Goal: Transaction & Acquisition: Purchase product/service

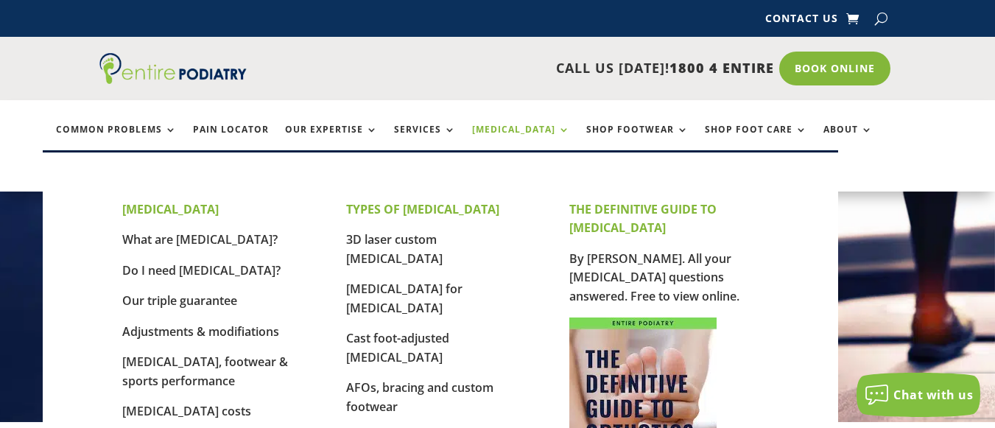
click at [501, 128] on link "[MEDICAL_DATA]" at bounding box center [521, 140] width 98 height 32
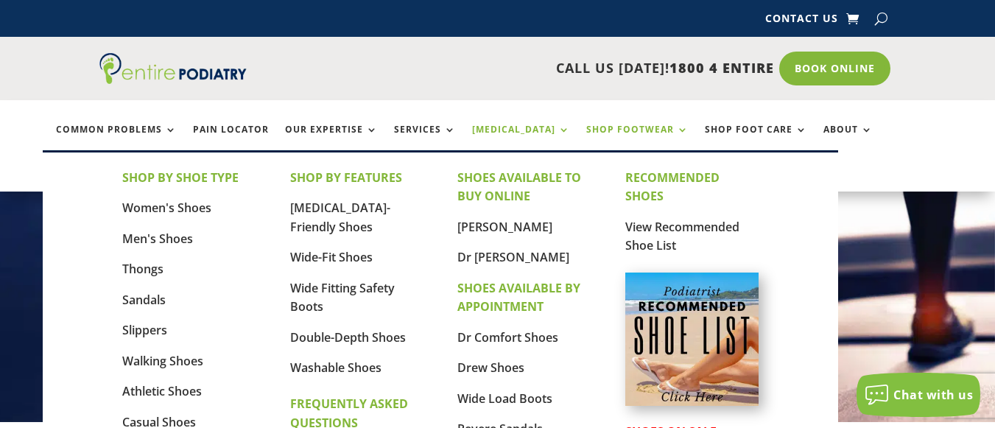
click at [586, 127] on link "Shop Footwear" at bounding box center [637, 140] width 102 height 32
click at [183, 208] on link "Women's Shoes" at bounding box center [166, 207] width 89 height 16
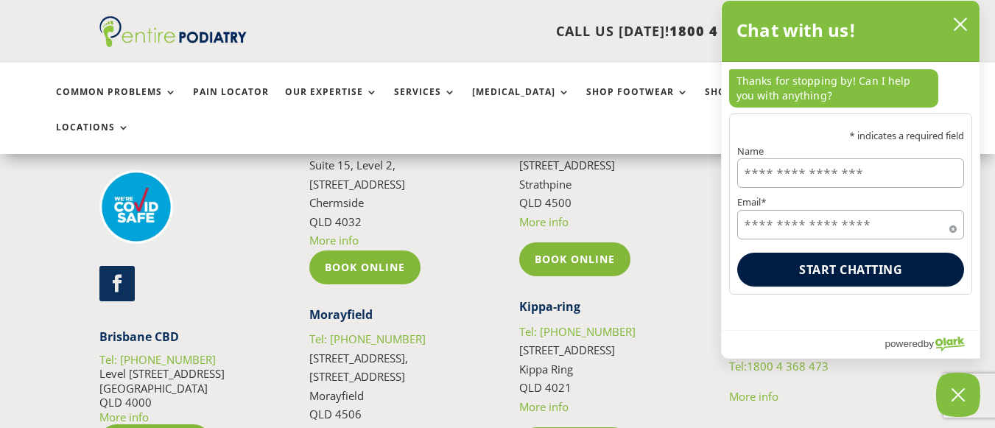
scroll to position [3769, 0]
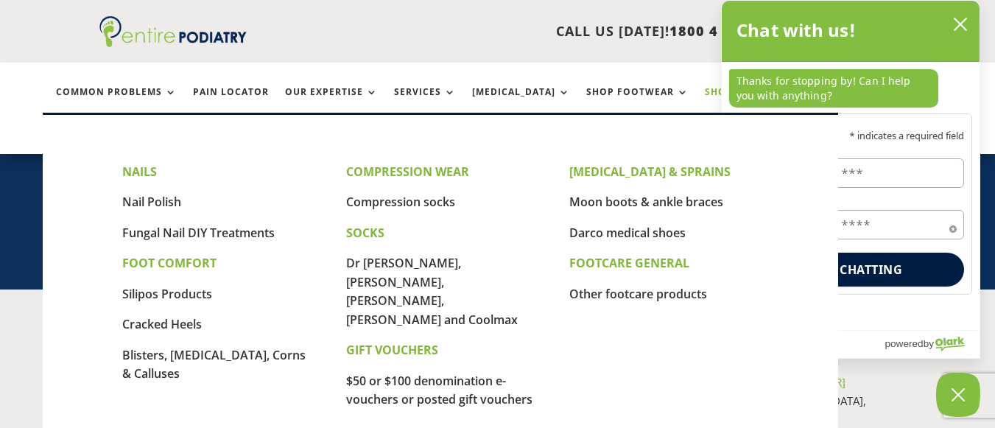
click at [704, 94] on link "Shop Foot Care" at bounding box center [755, 103] width 102 height 32
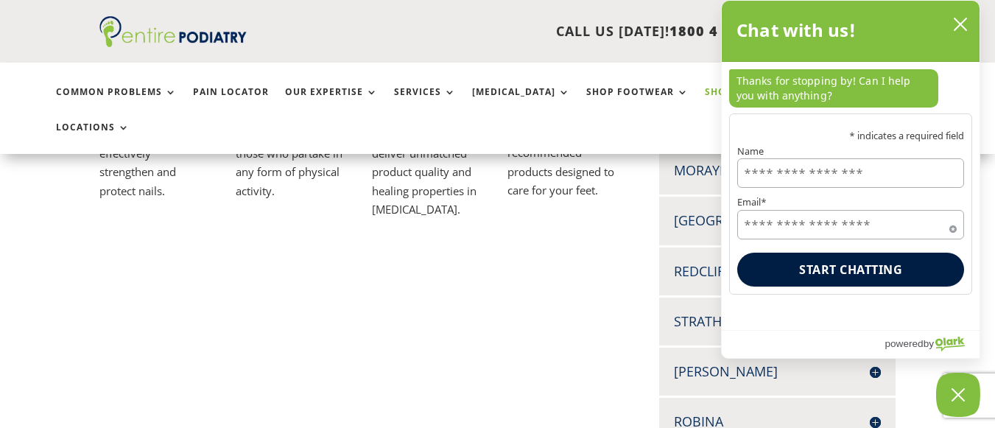
scroll to position [530, 0]
click at [955, 22] on icon "close chatbox" at bounding box center [960, 24] width 15 height 15
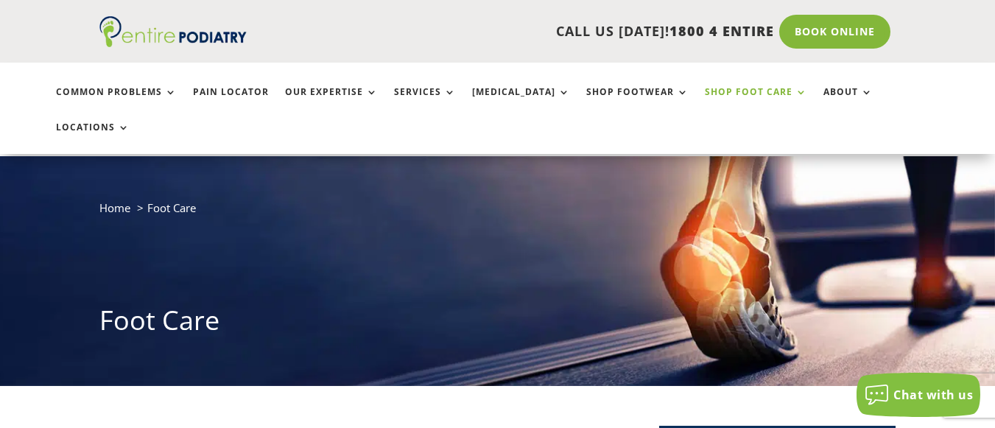
scroll to position [59, 0]
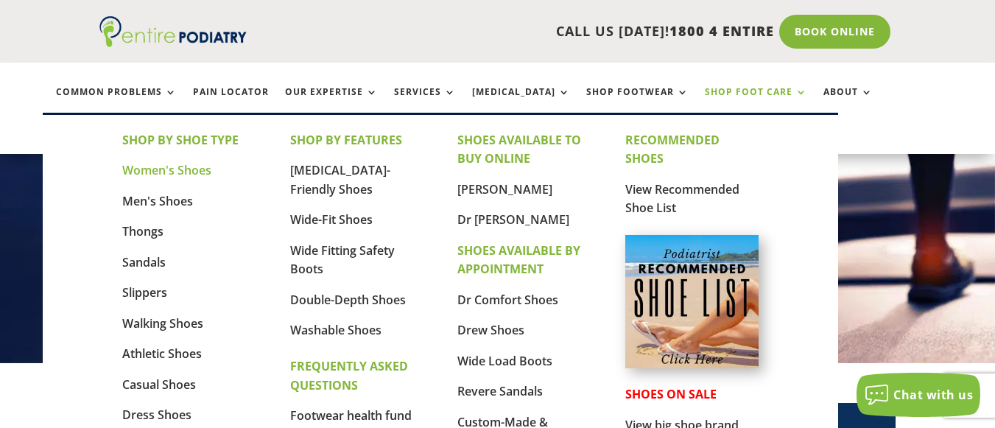
click at [189, 168] on link "Women's Shoes" at bounding box center [166, 170] width 89 height 16
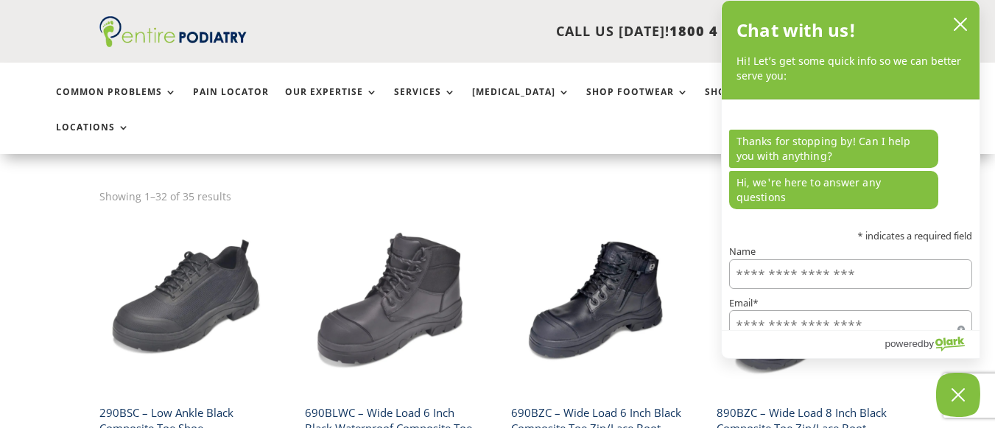
scroll to position [471, 0]
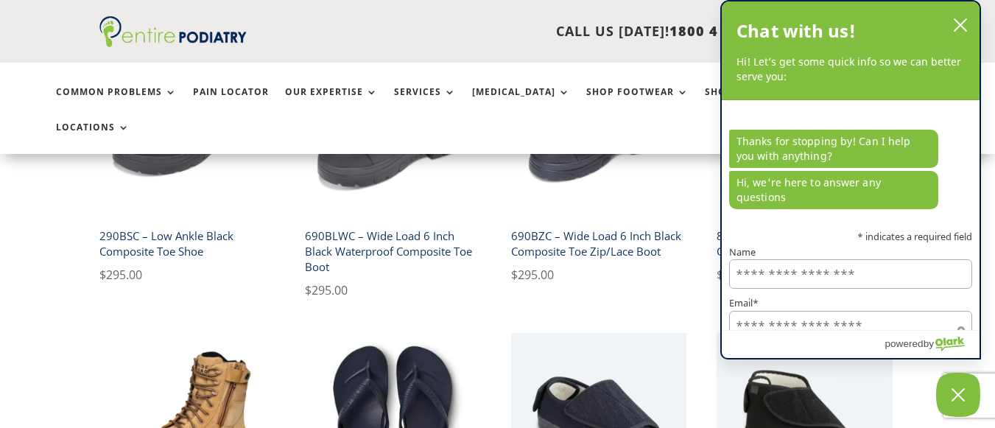
click at [973, 30] on div "Chat with us! Hi! Let’s get some quick info so we can better serve you:" at bounding box center [850, 50] width 258 height 99
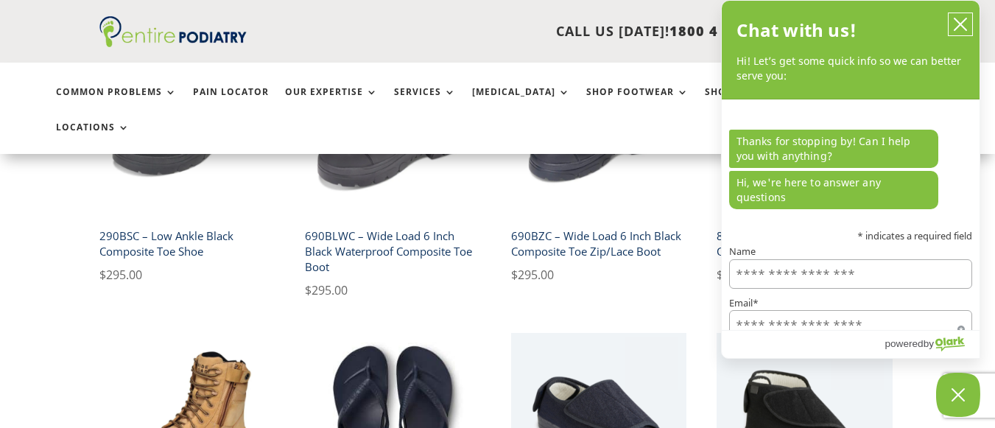
click at [964, 23] on icon "close chatbox" at bounding box center [960, 24] width 15 height 15
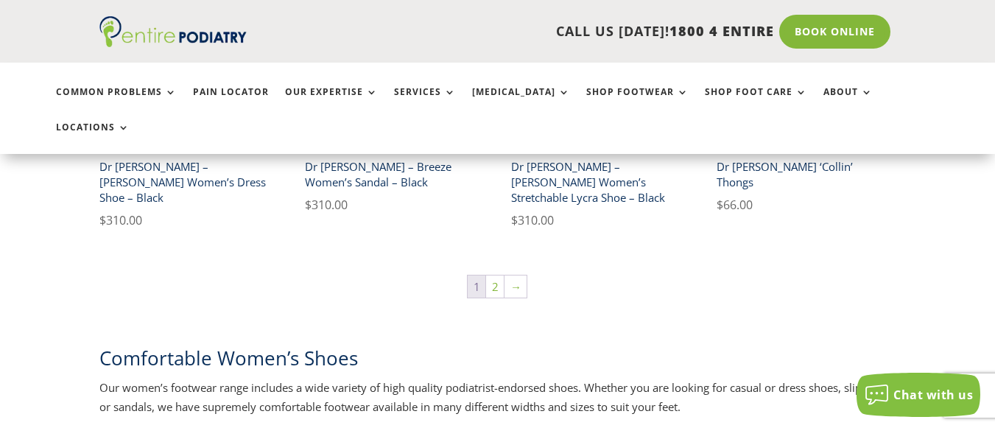
scroll to position [2709, 0]
